Goal: Find specific page/section: Find specific page/section

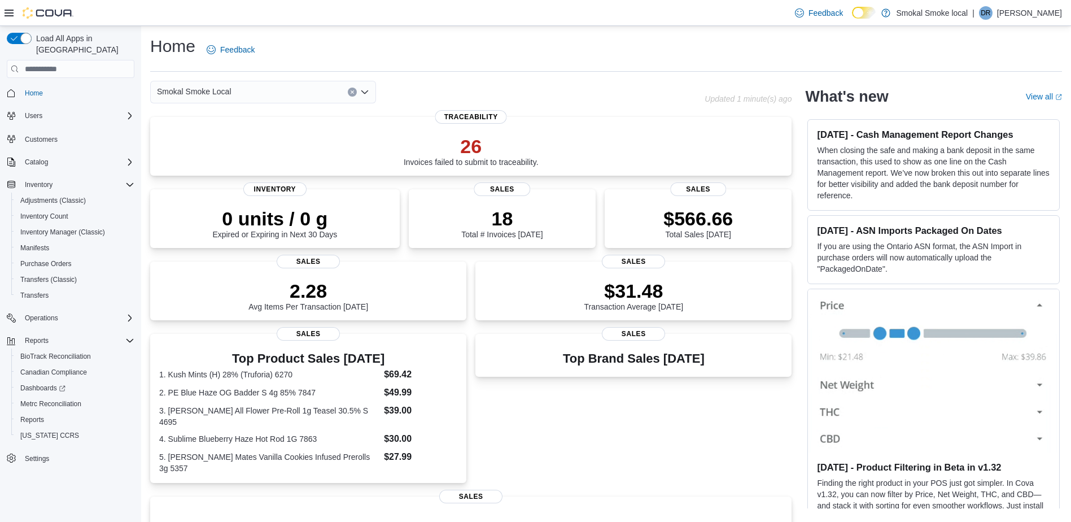
click at [361, 88] on icon "Open list of options" at bounding box center [364, 92] width 9 height 9
click at [269, 126] on div "Smokal - [GEOGRAPHIC_DATA]" at bounding box center [270, 127] width 199 height 11
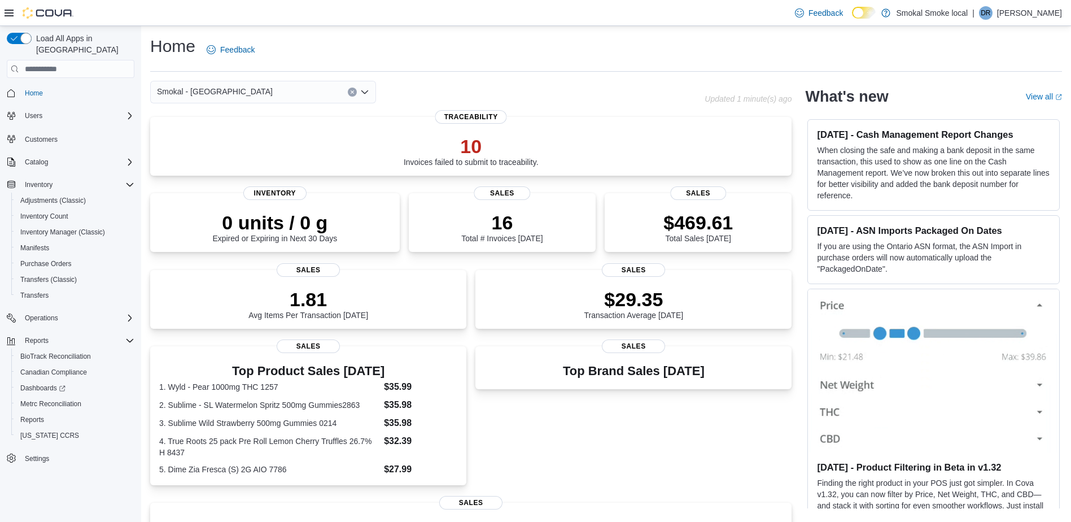
click at [362, 88] on icon "Open list of options" at bounding box center [364, 92] width 9 height 9
click at [277, 139] on div "Smokal Smoke Local" at bounding box center [270, 143] width 199 height 11
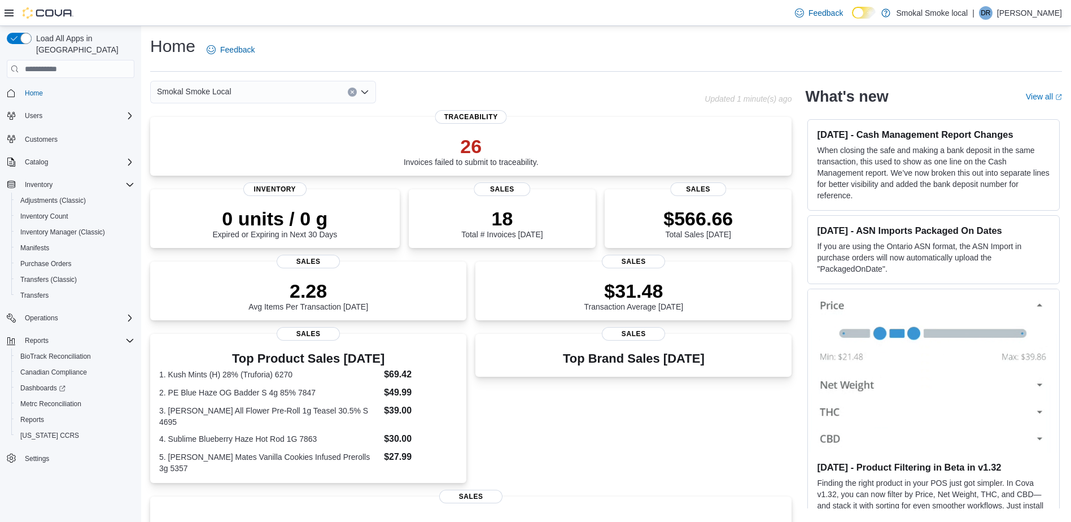
click at [363, 97] on icon "Open list of options" at bounding box center [364, 92] width 9 height 9
click at [36, 413] on span "Reports" at bounding box center [32, 420] width 24 height 14
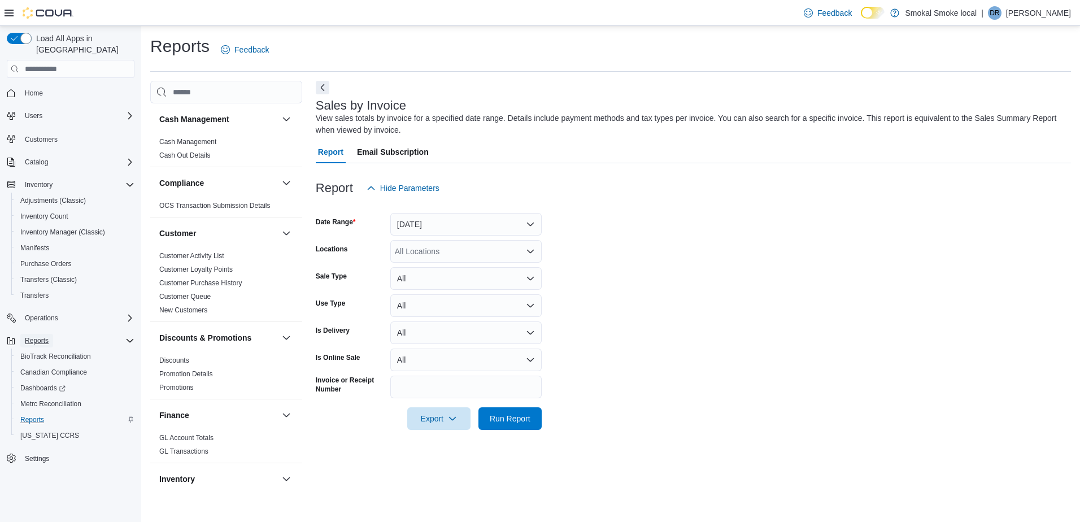
click at [44, 336] on span "Reports" at bounding box center [37, 340] width 24 height 9
click at [38, 383] on span "Dashboards" at bounding box center [42, 387] width 45 height 9
